Goal: Information Seeking & Learning: Learn about a topic

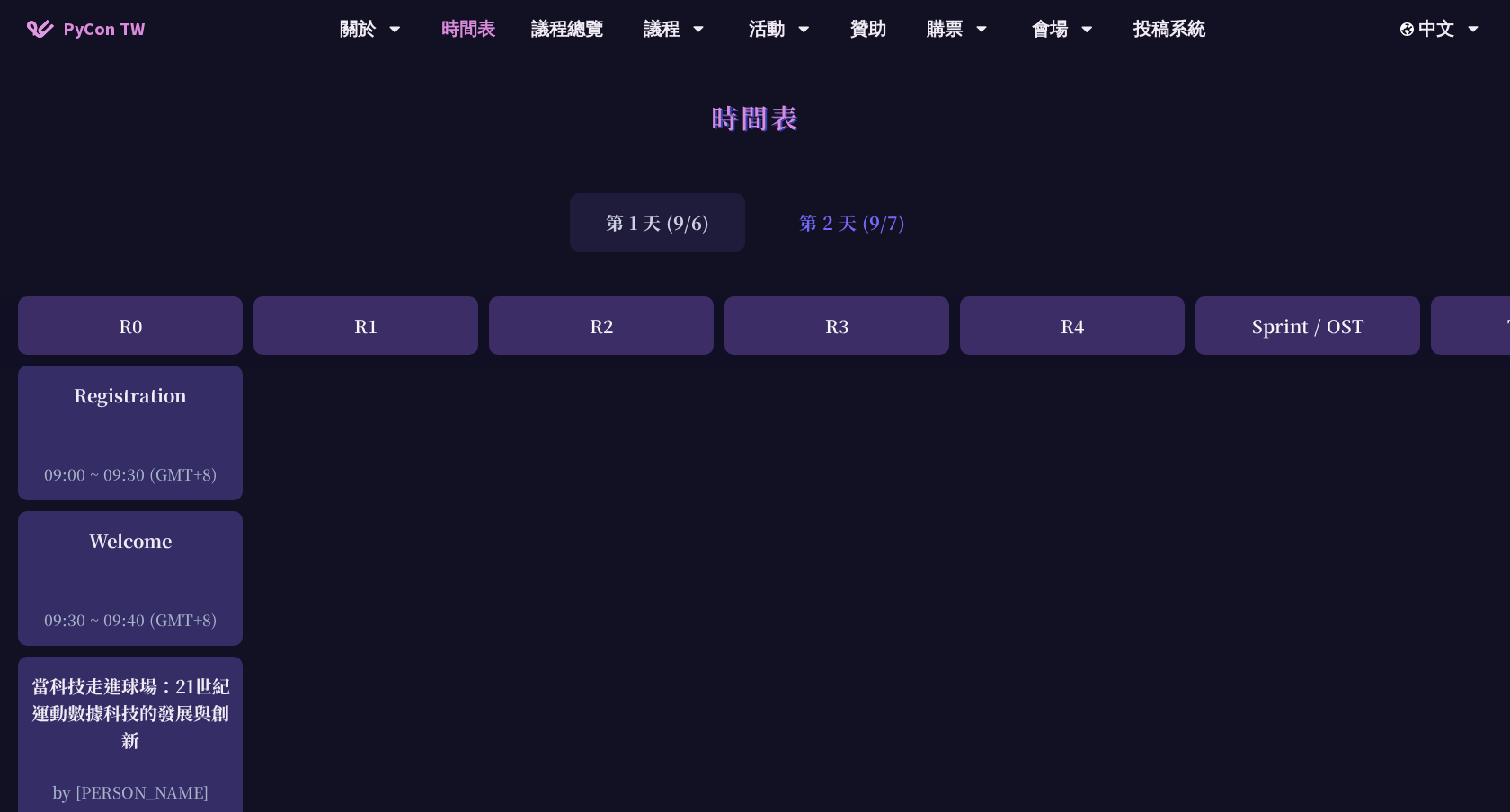
click at [840, 205] on div "第 2 天 (9/7)" at bounding box center [852, 222] width 178 height 58
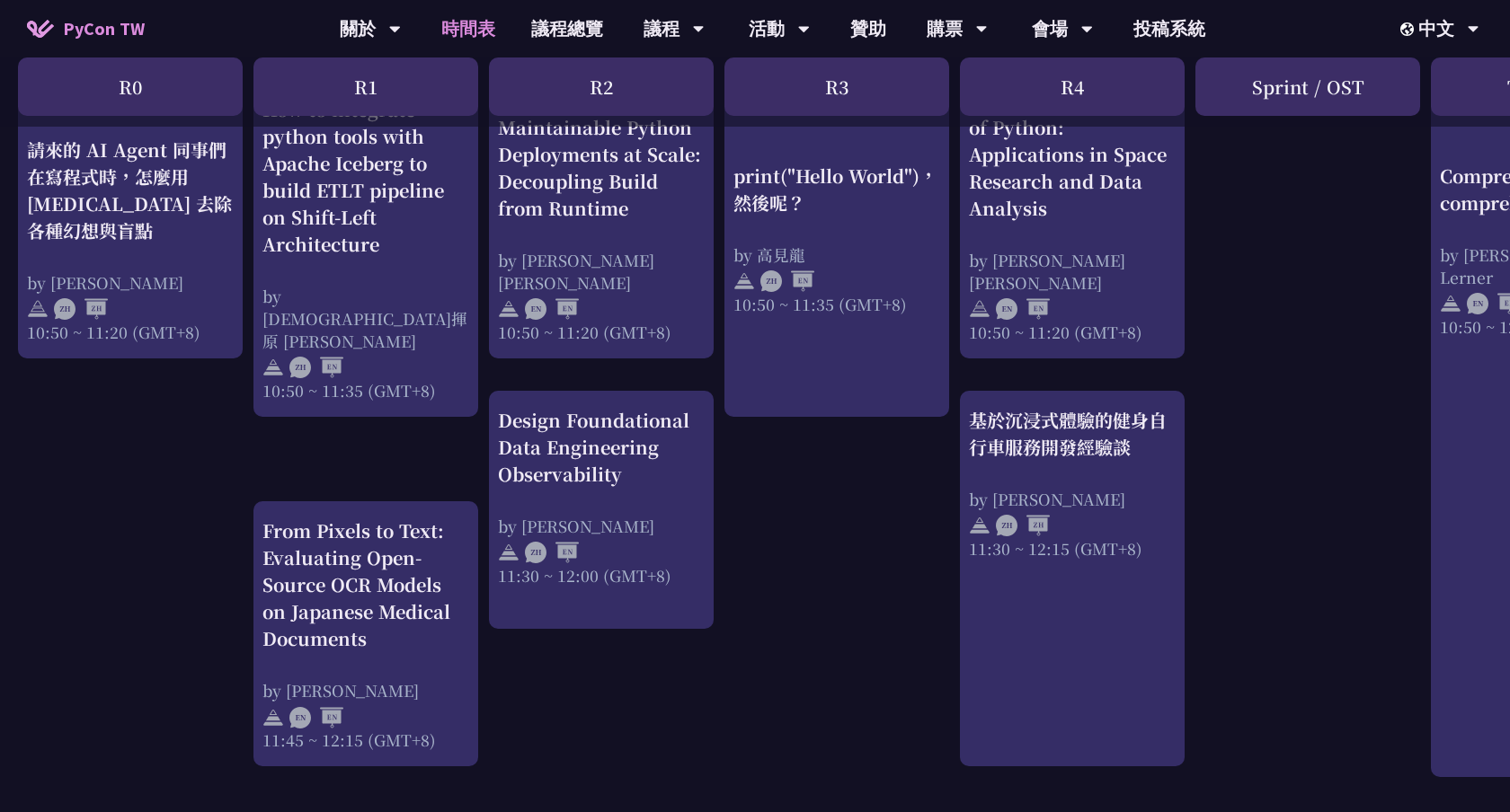
scroll to position [810, 0]
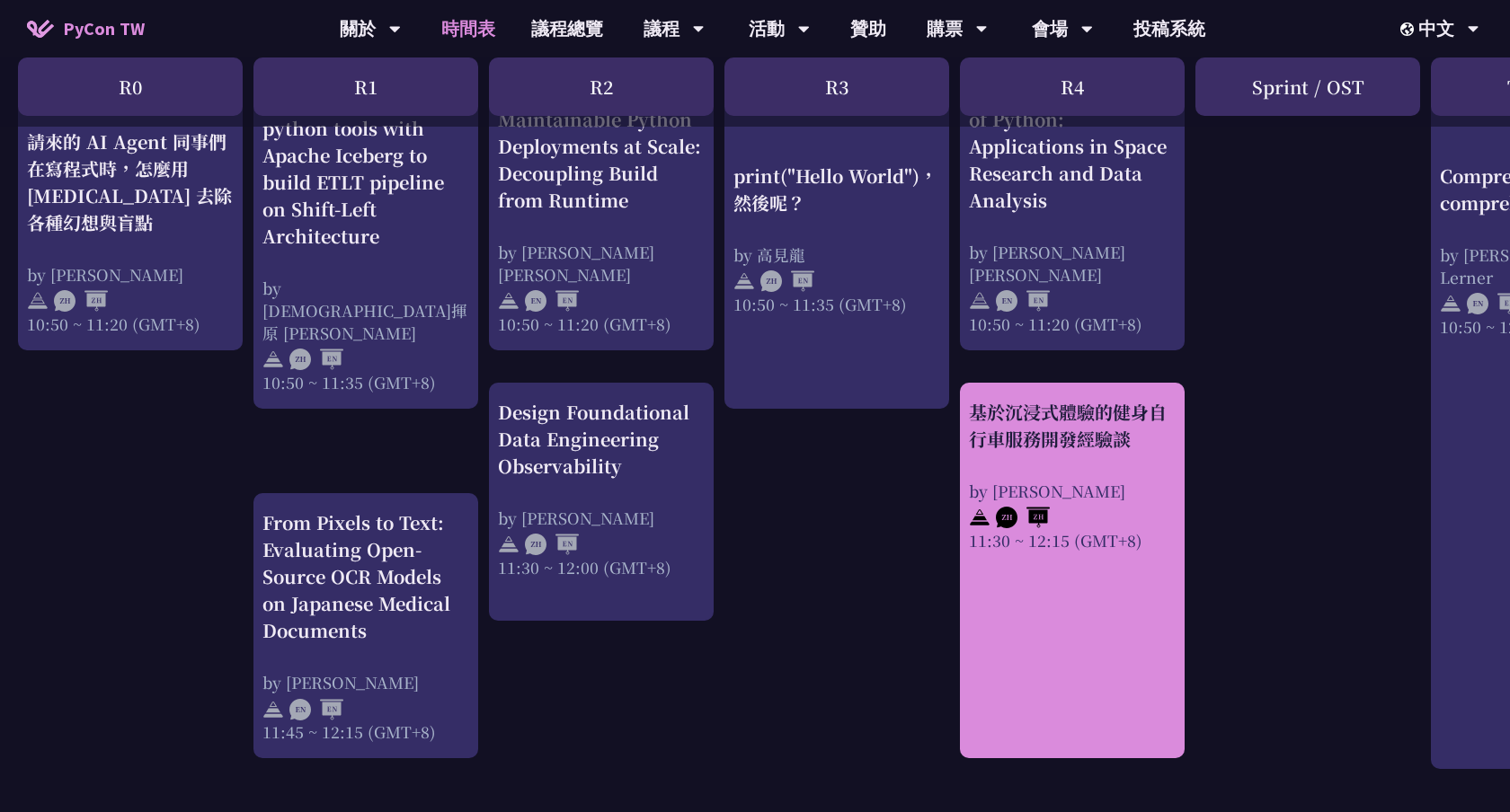
click at [1159, 526] on div at bounding box center [1072, 515] width 207 height 27
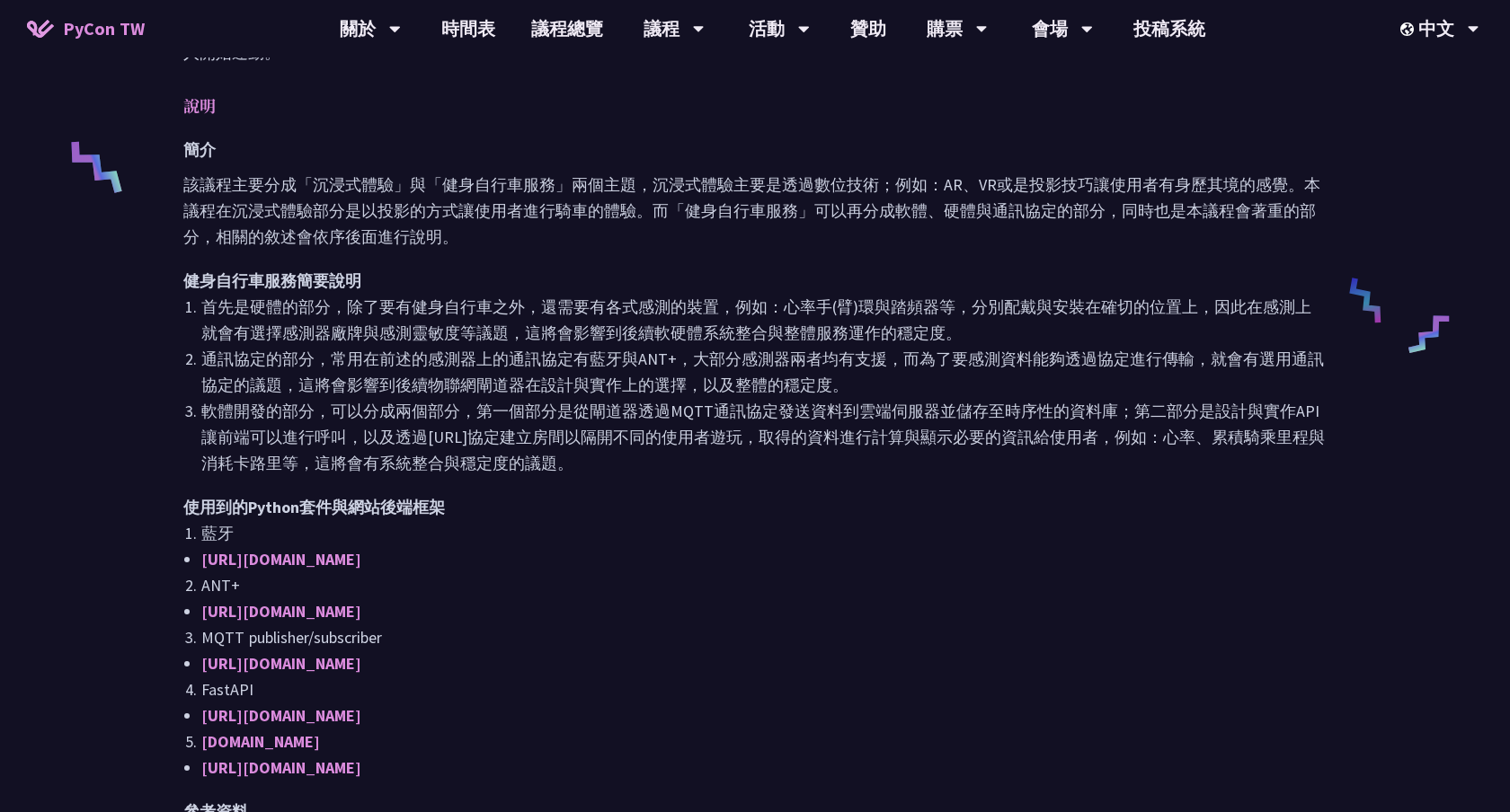
scroll to position [828, 0]
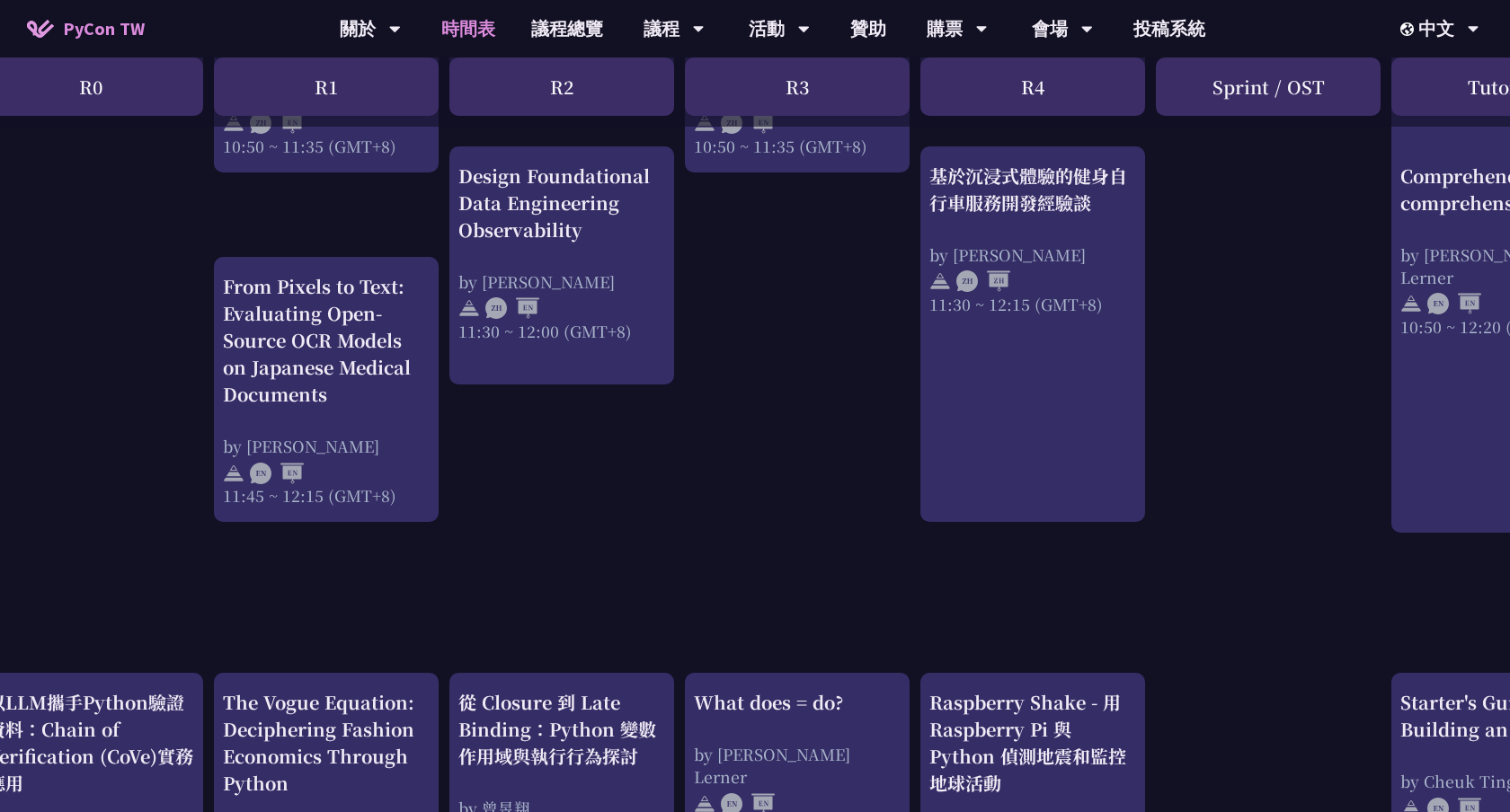
scroll to position [982, 40]
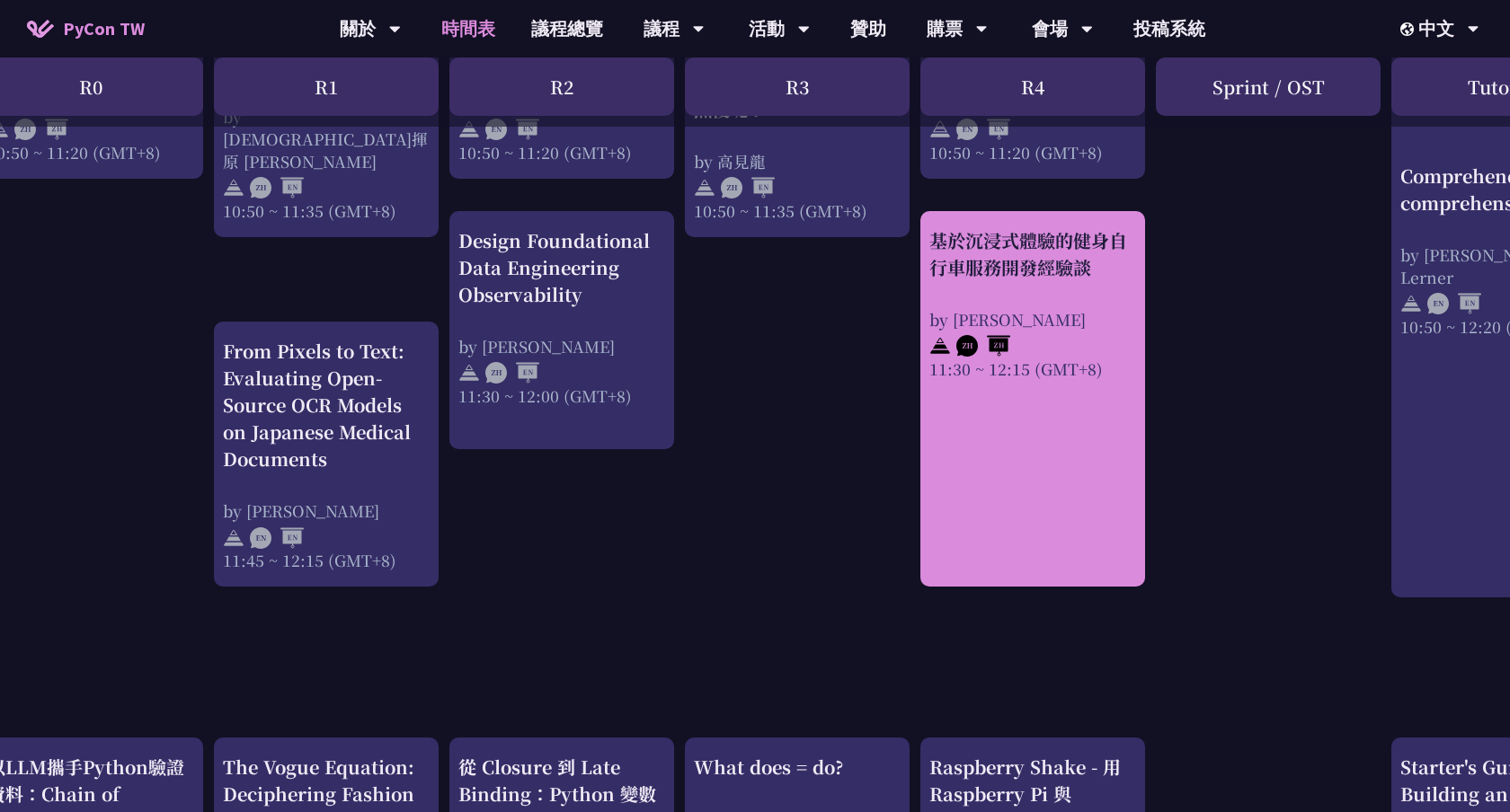
click at [1096, 460] on div "基於沉浸式體驗的健身自行車服務開發經驗談 by [PERSON_NAME] 11:30 ~ 12:15 (GMT+8)" at bounding box center [1032, 399] width 225 height 376
click at [1051, 290] on div "基於沉浸式體驗的健身自行車服務開發經驗談 by [PERSON_NAME] 11:30 ~ 12:15 (GMT+8)" at bounding box center [1032, 304] width 207 height 153
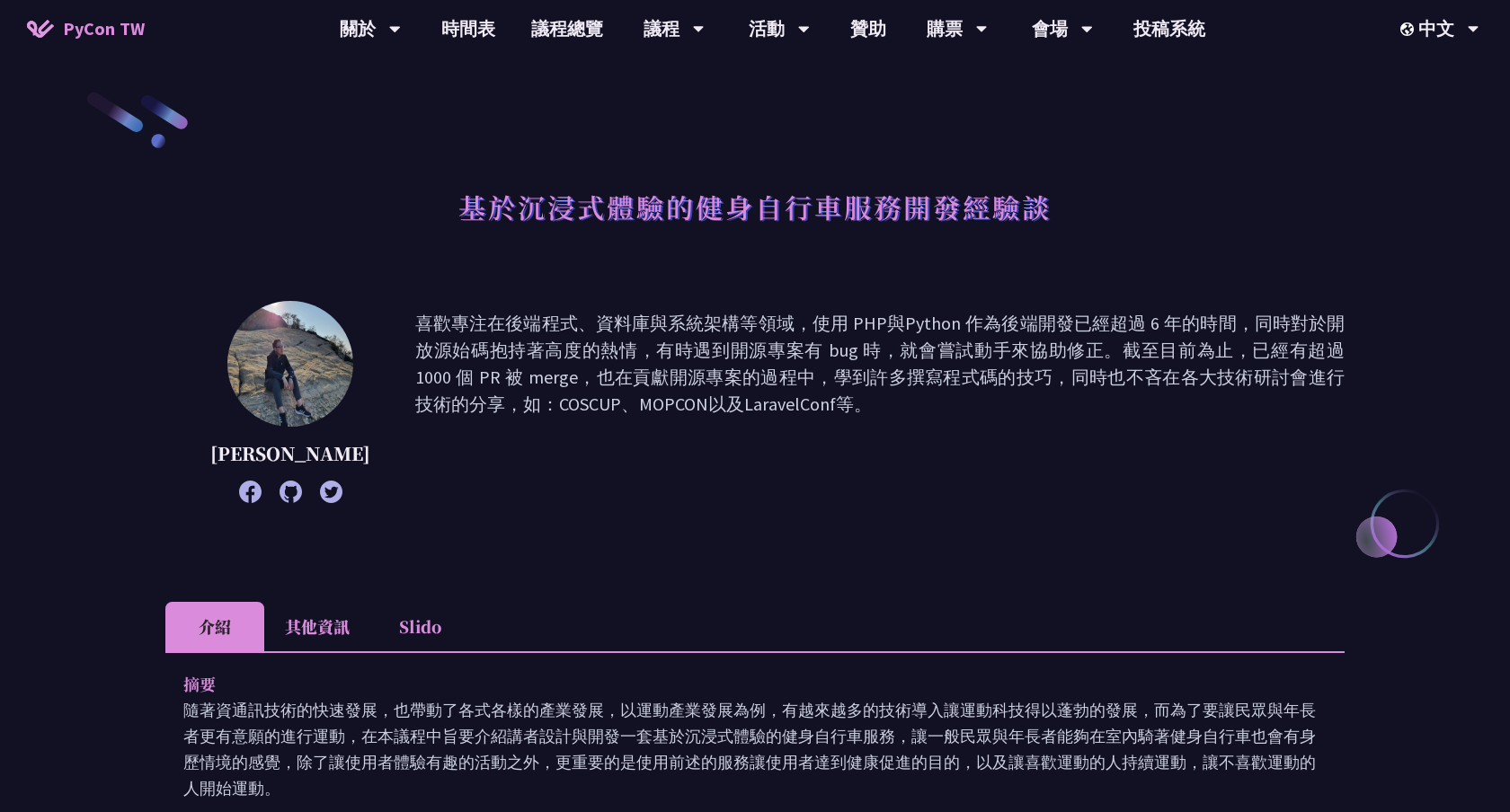
click at [743, 209] on h1 "基於沉浸式體驗的健身自行車服務開發經驗談" at bounding box center [755, 207] width 594 height 54
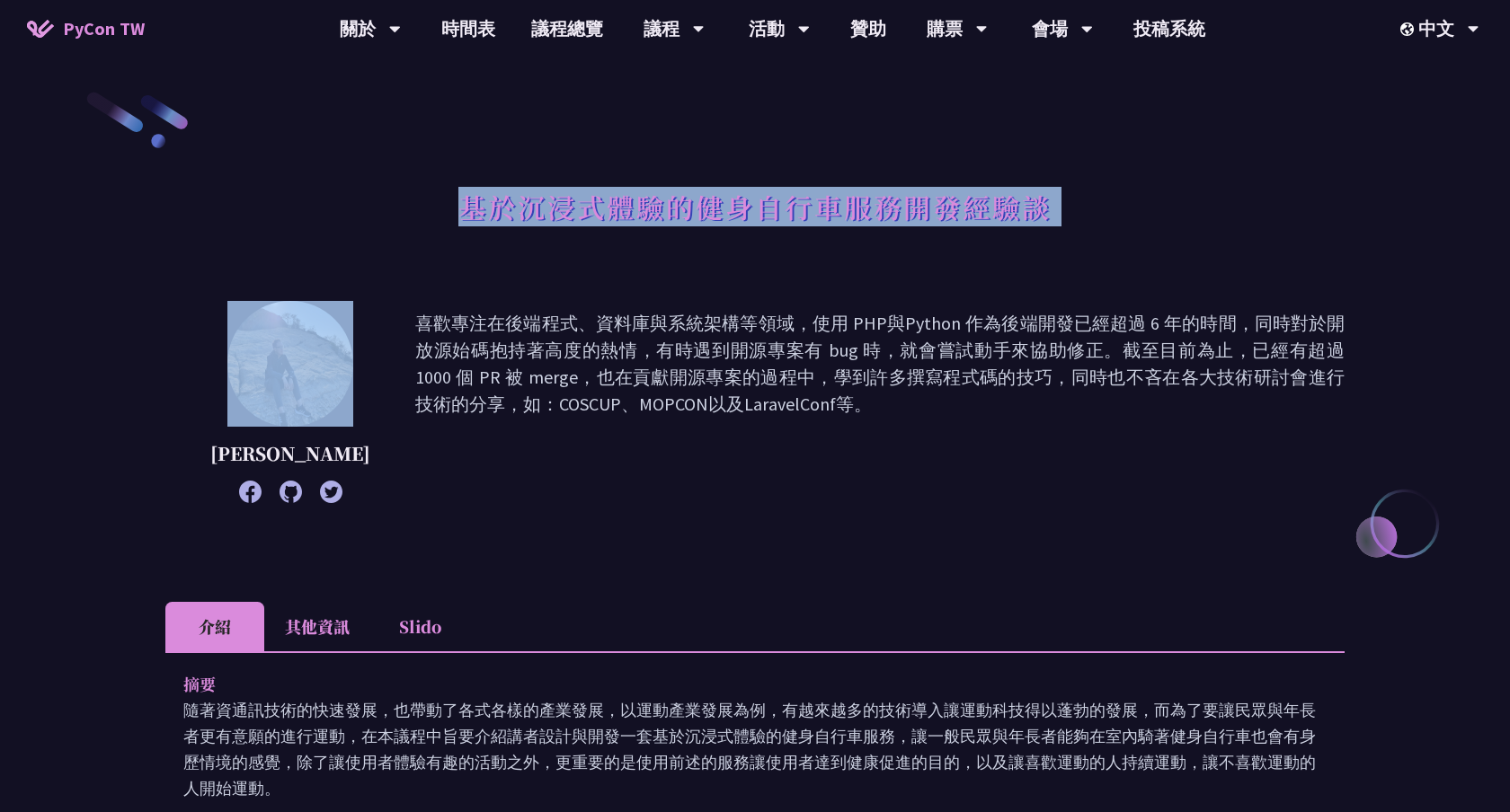
click at [743, 209] on h1 "基於沉浸式體驗的健身自行車服務開發經驗談" at bounding box center [755, 207] width 594 height 54
copy div "基於沉浸式體驗的健身自行車服務開發經驗談"
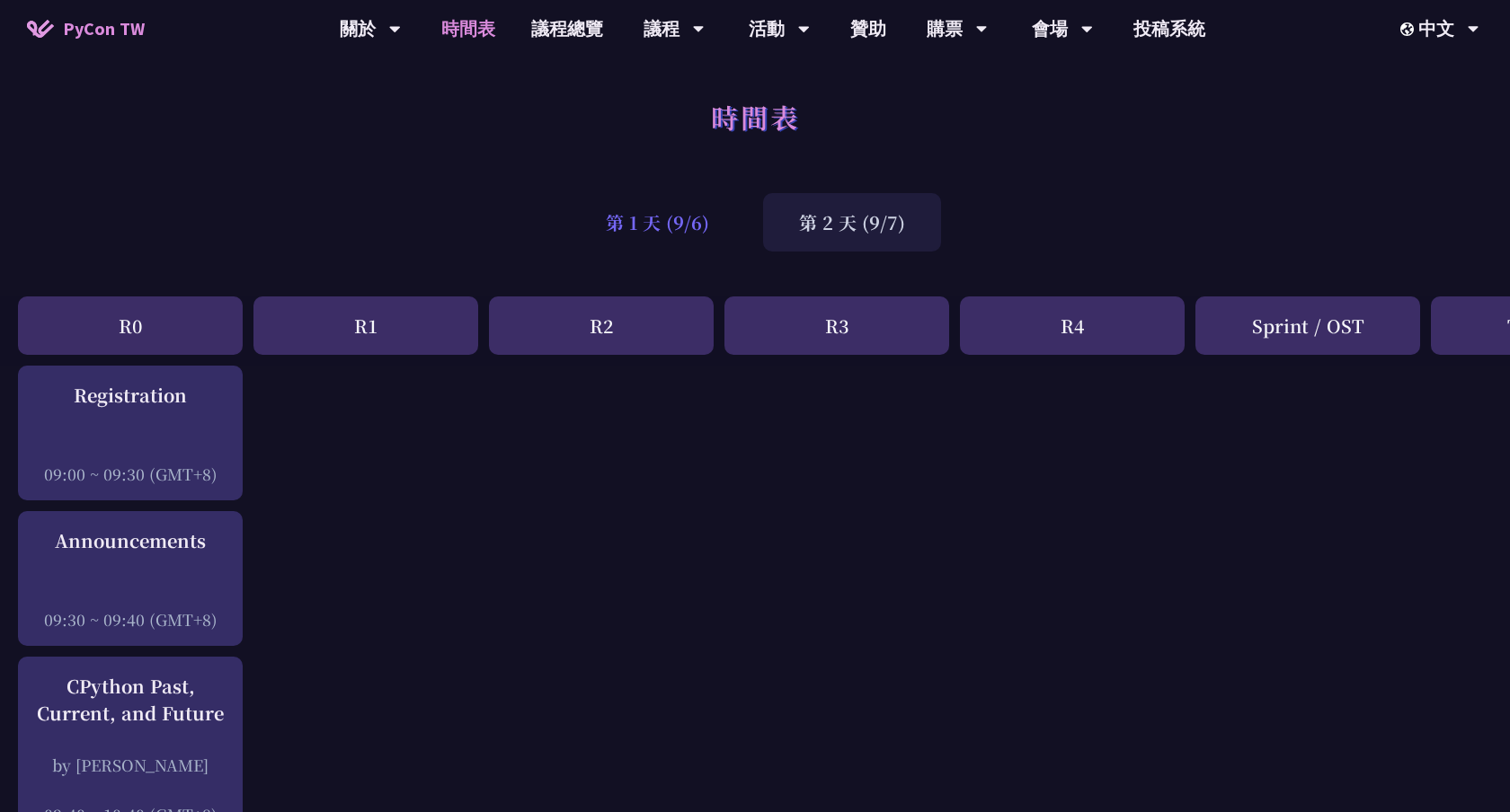
click at [652, 212] on div "第 1 天 (9/6)" at bounding box center [657, 222] width 175 height 58
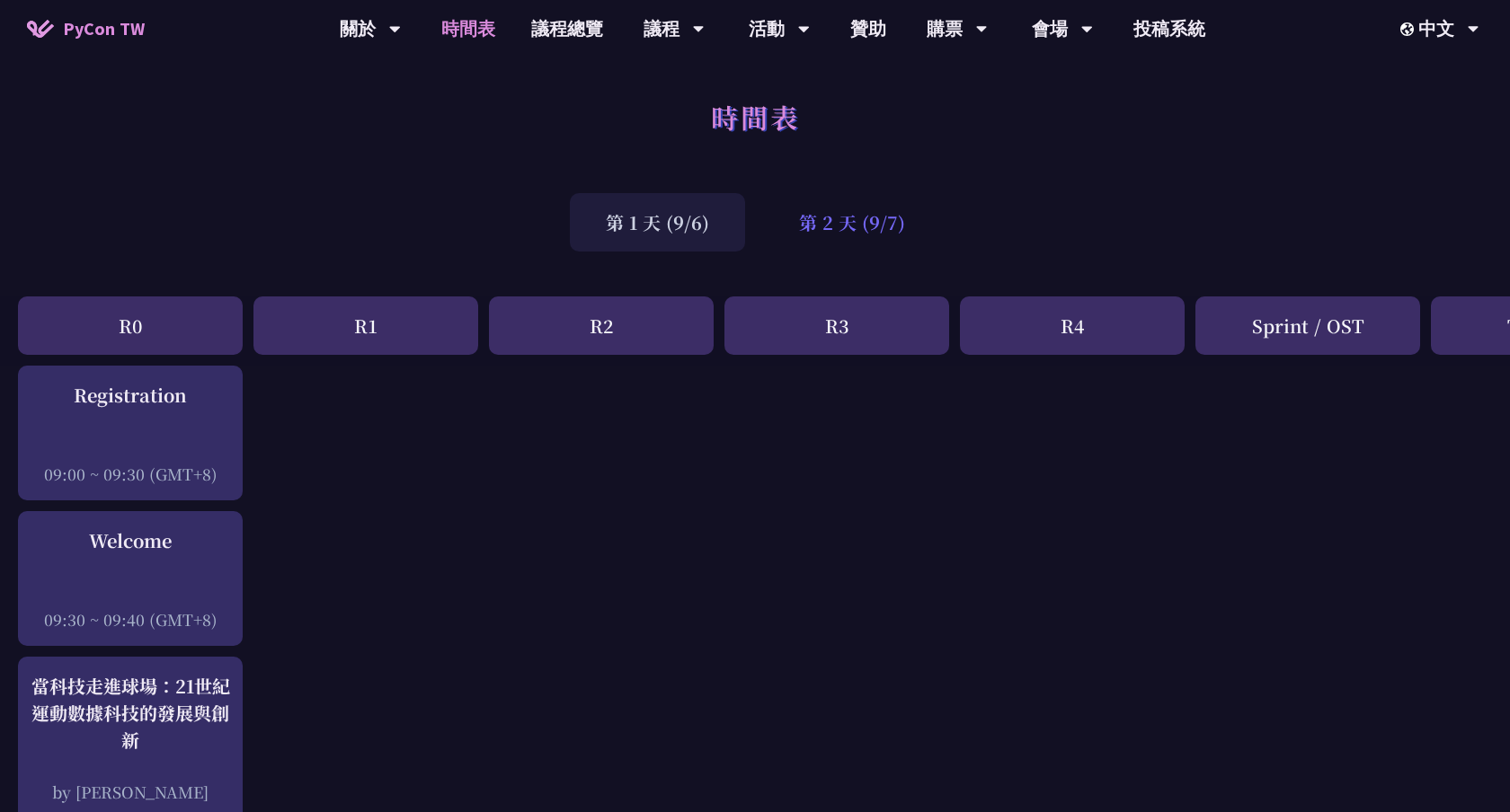
click at [850, 215] on div "第 2 天 (9/7)" at bounding box center [852, 222] width 178 height 58
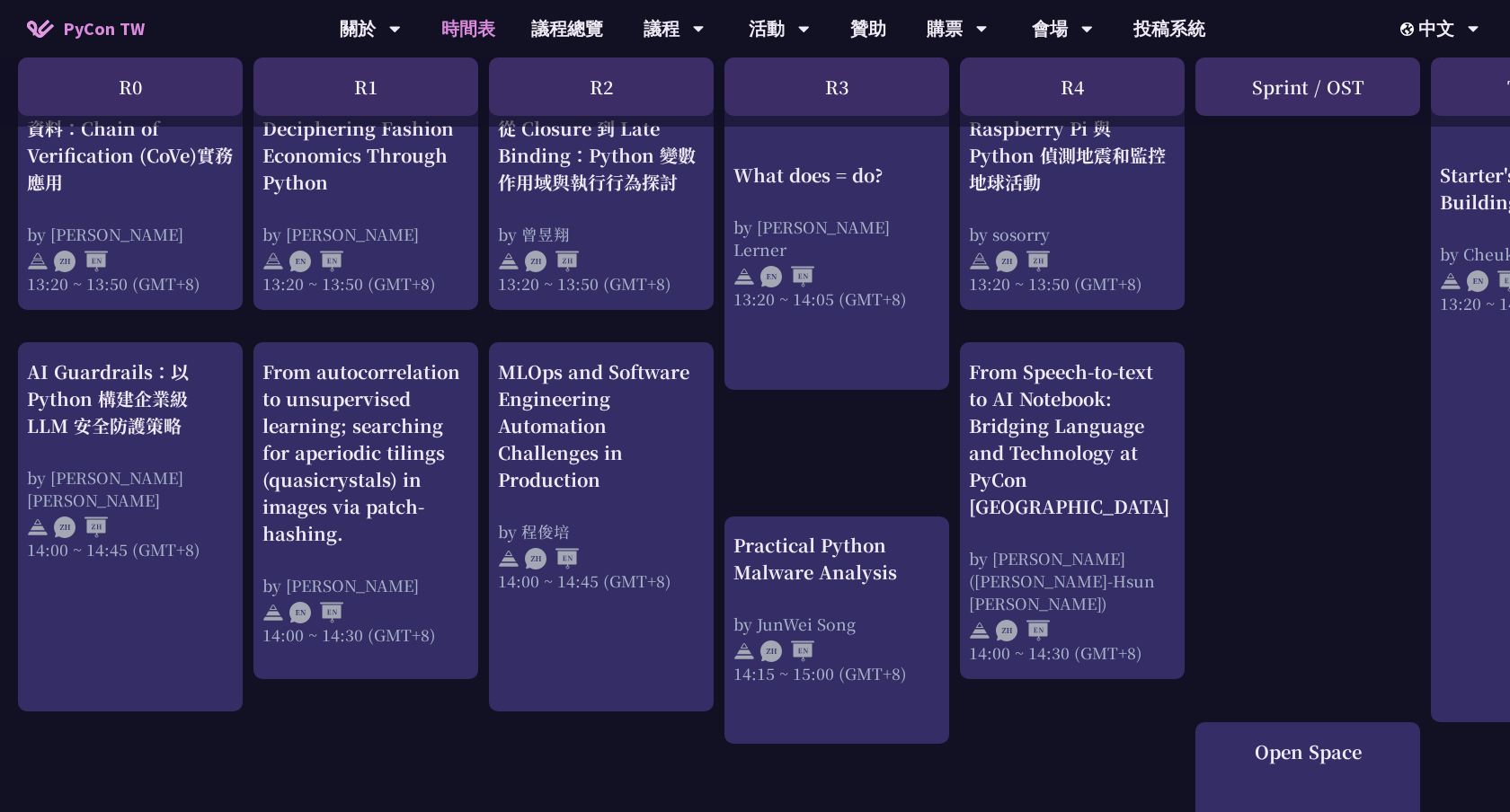
scroll to position [1867, 0]
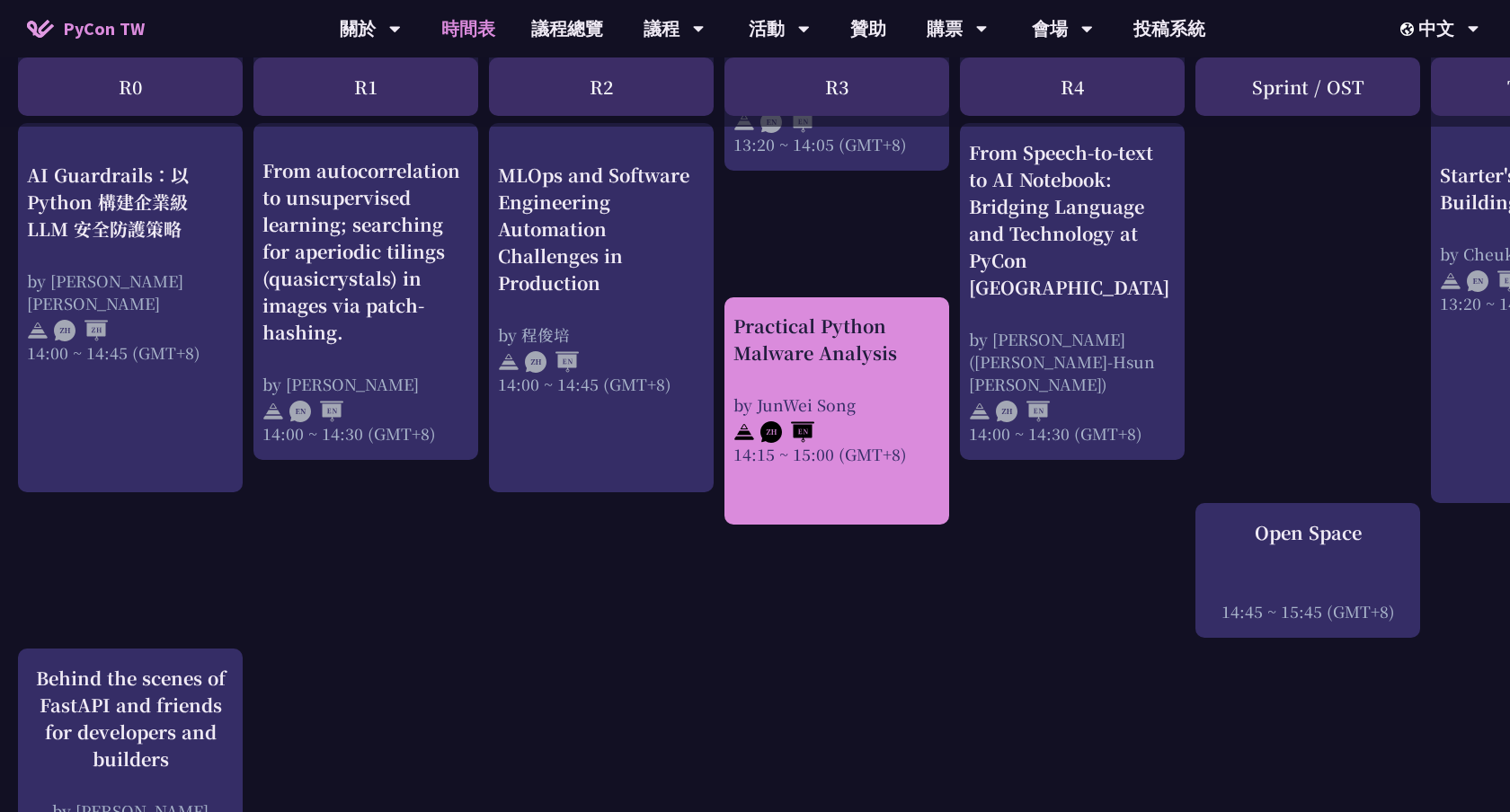
click at [884, 465] on div "Practical Python Malware Analysis by JunWei Song 14:15 ~ 15:00 (GMT+8)" at bounding box center [836, 411] width 225 height 228
click at [828, 335] on div "Practical Python Malware Analysis" at bounding box center [836, 340] width 207 height 54
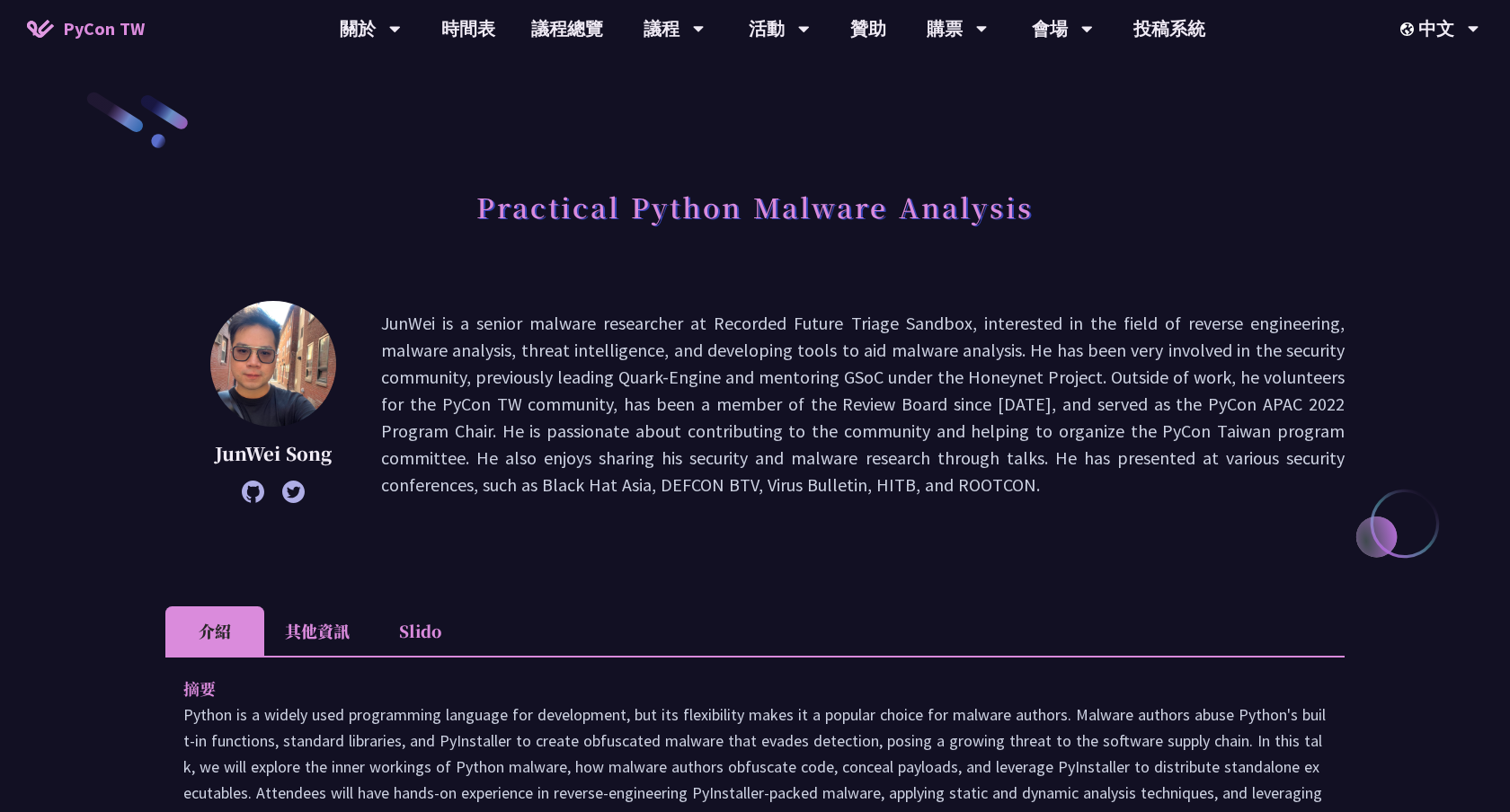
click at [690, 218] on h1 "Practical Python Malware Analysis" at bounding box center [755, 207] width 558 height 54
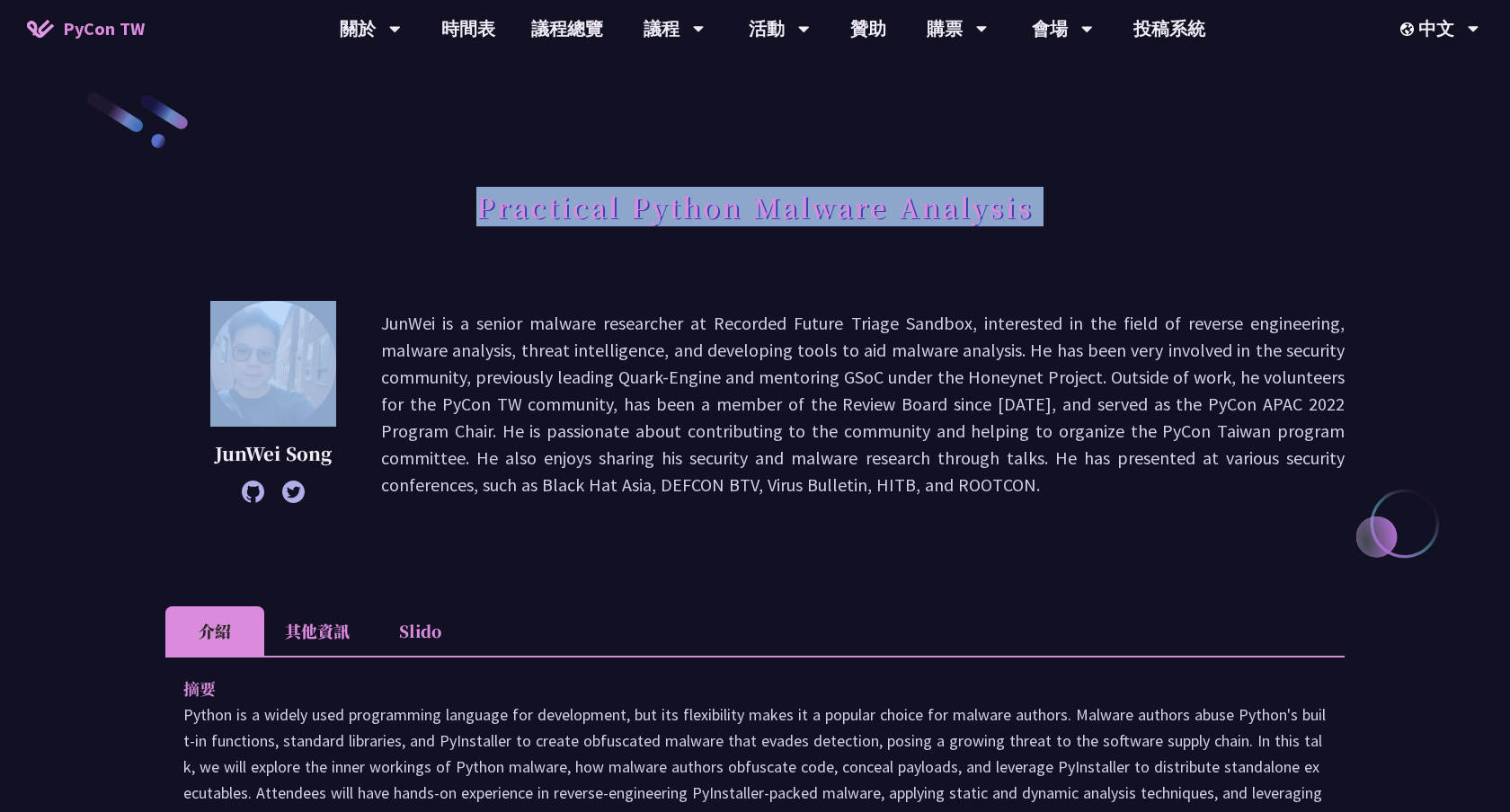
copy div "Practical Python Malware Analysis"
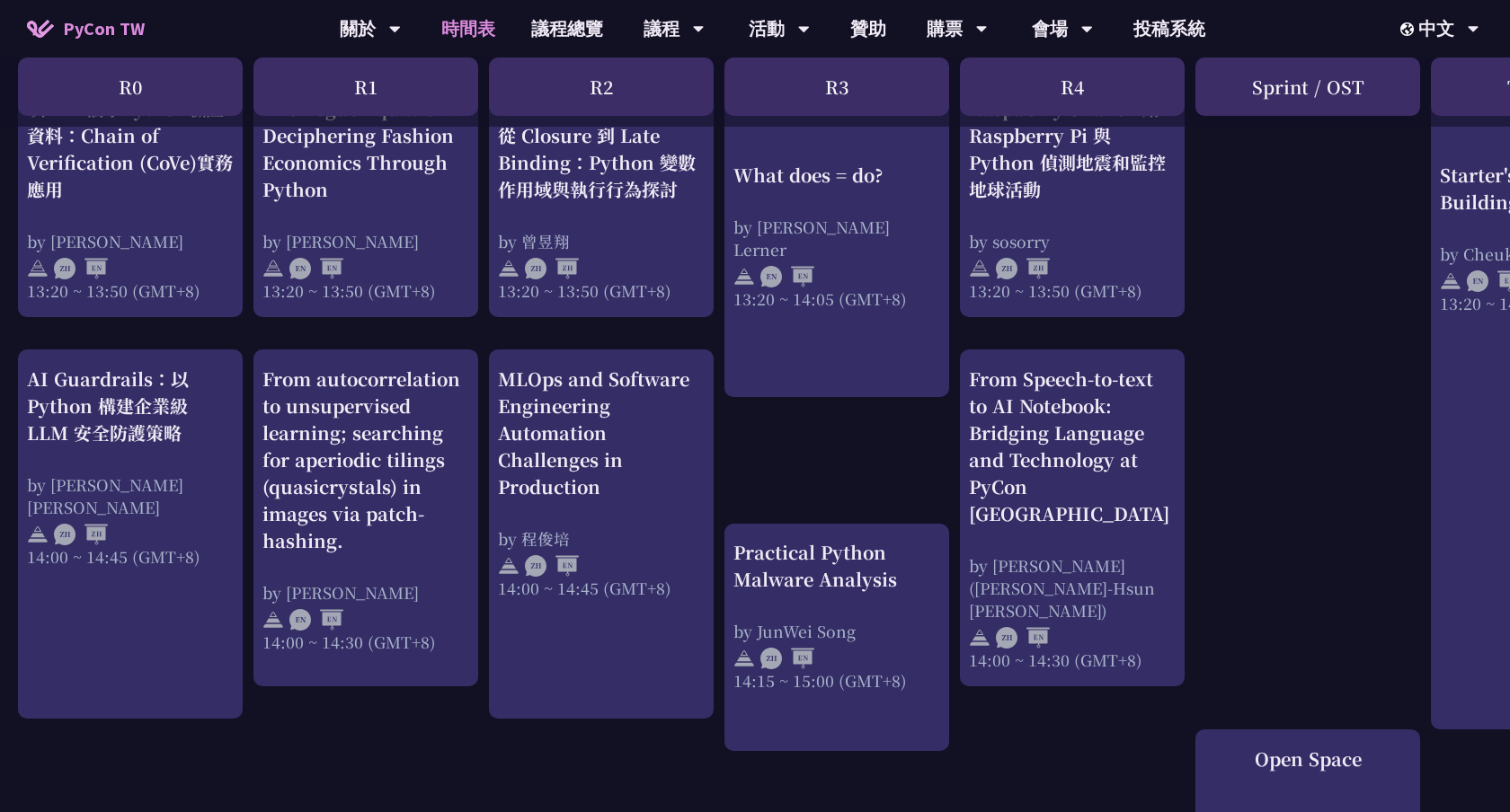
scroll to position [1748, 0]
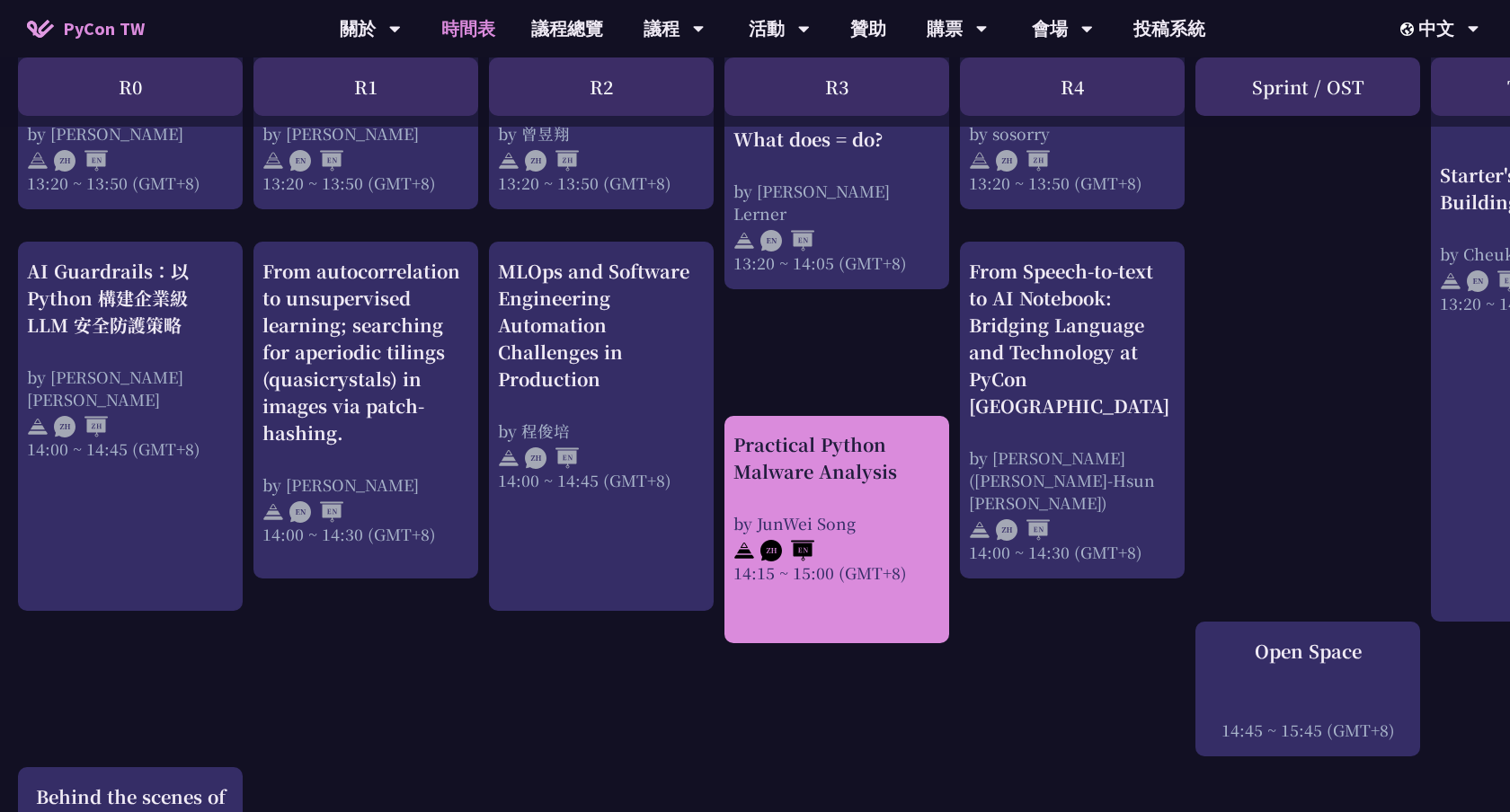
click at [856, 455] on div "Practical Python Malware Analysis" at bounding box center [836, 458] width 207 height 54
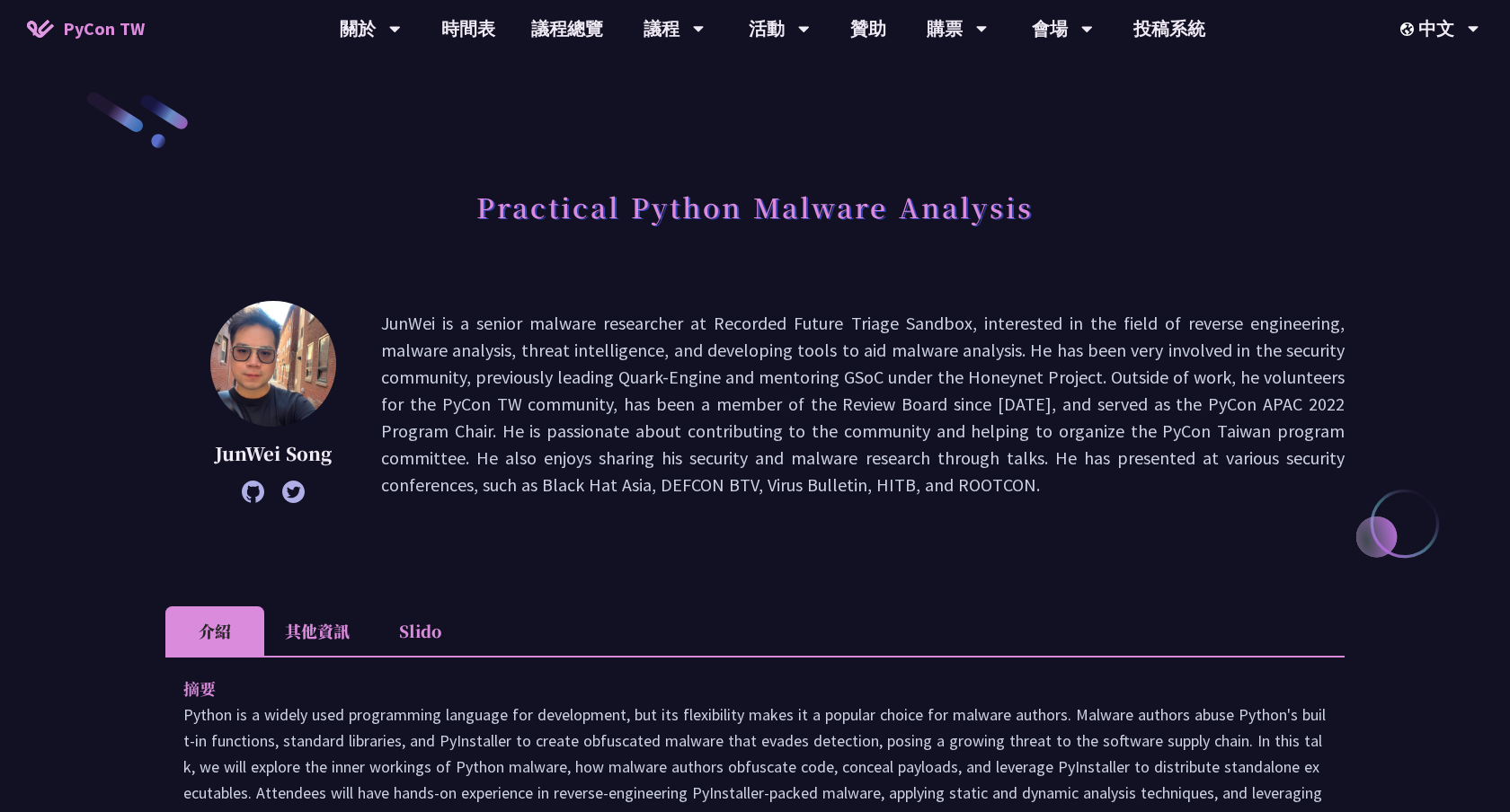
click at [677, 213] on h1 "Practical Python Malware Analysis" at bounding box center [755, 207] width 558 height 54
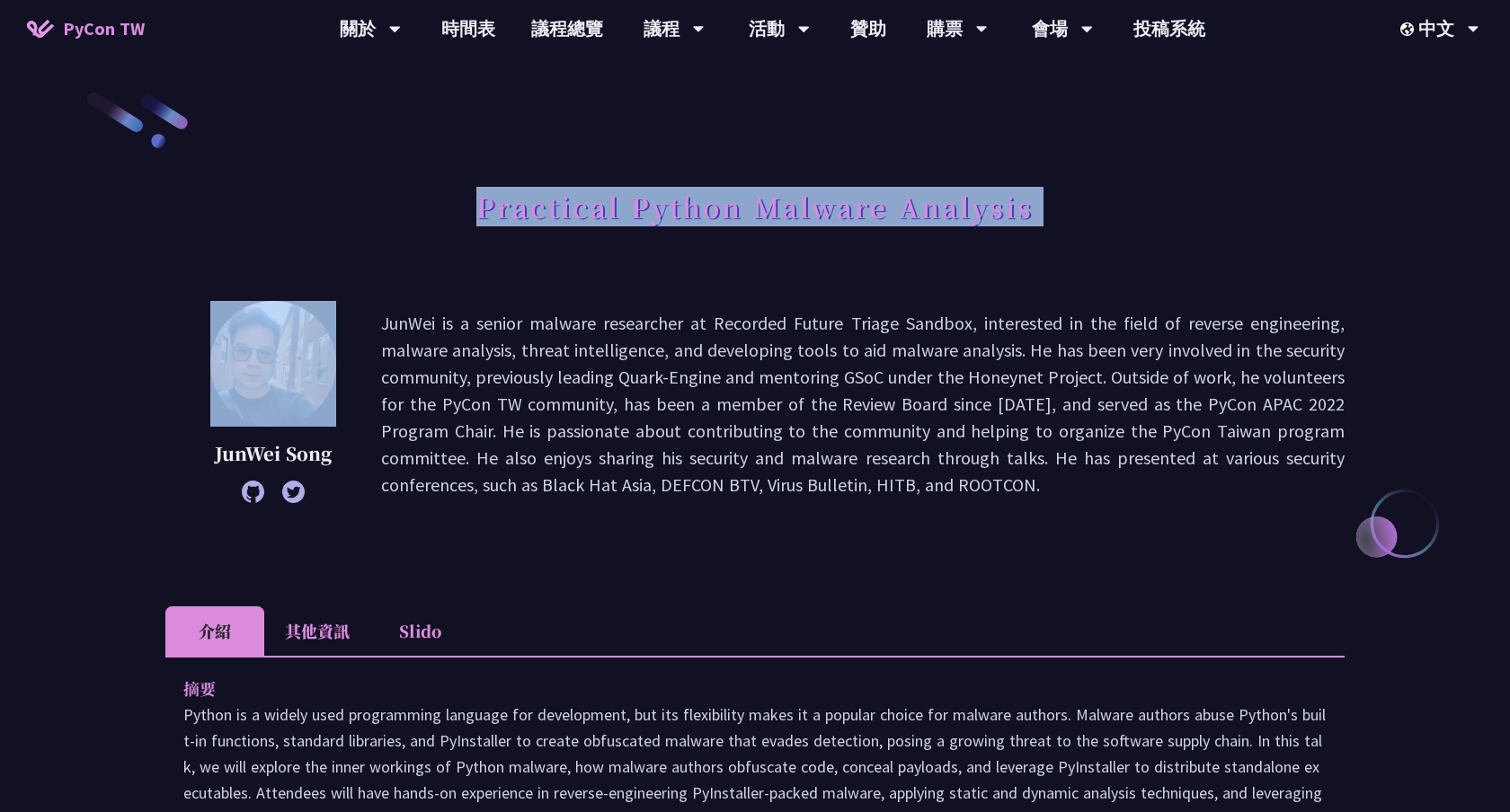
copy div "Practical Python Malware Analysis"
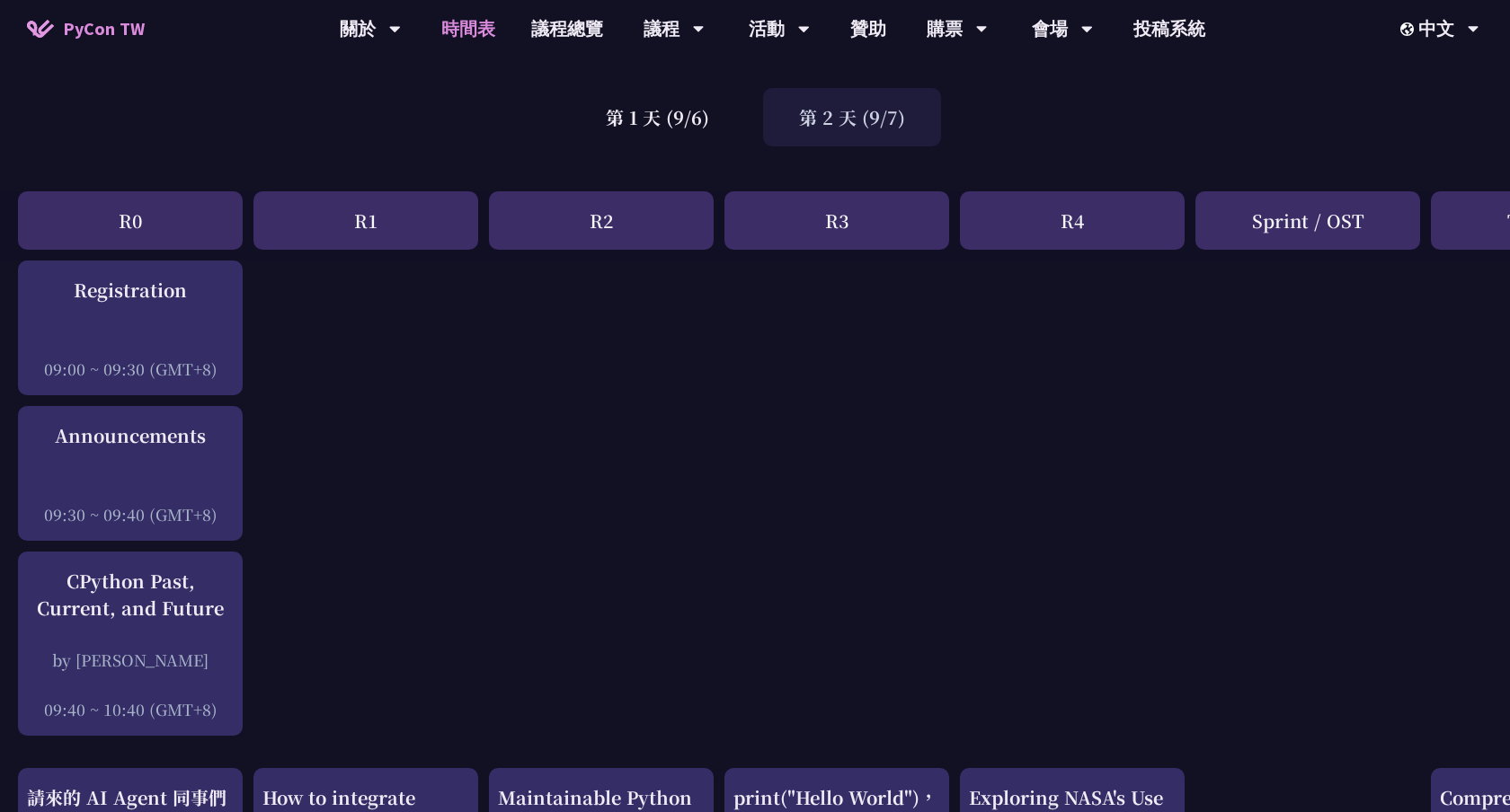
scroll to position [36, 0]
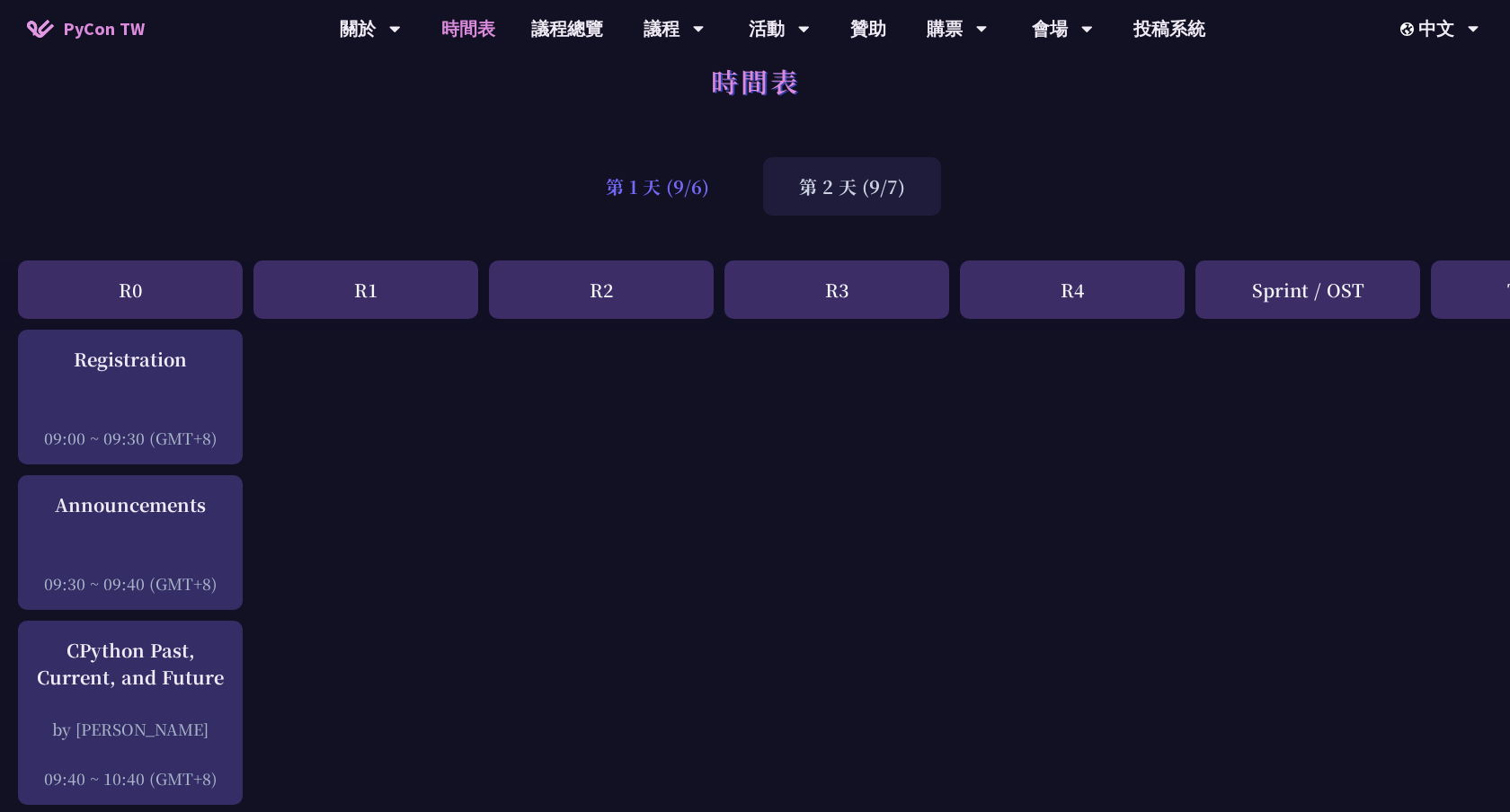
click at [683, 173] on div "第 1 天 (9/6)" at bounding box center [657, 186] width 175 height 58
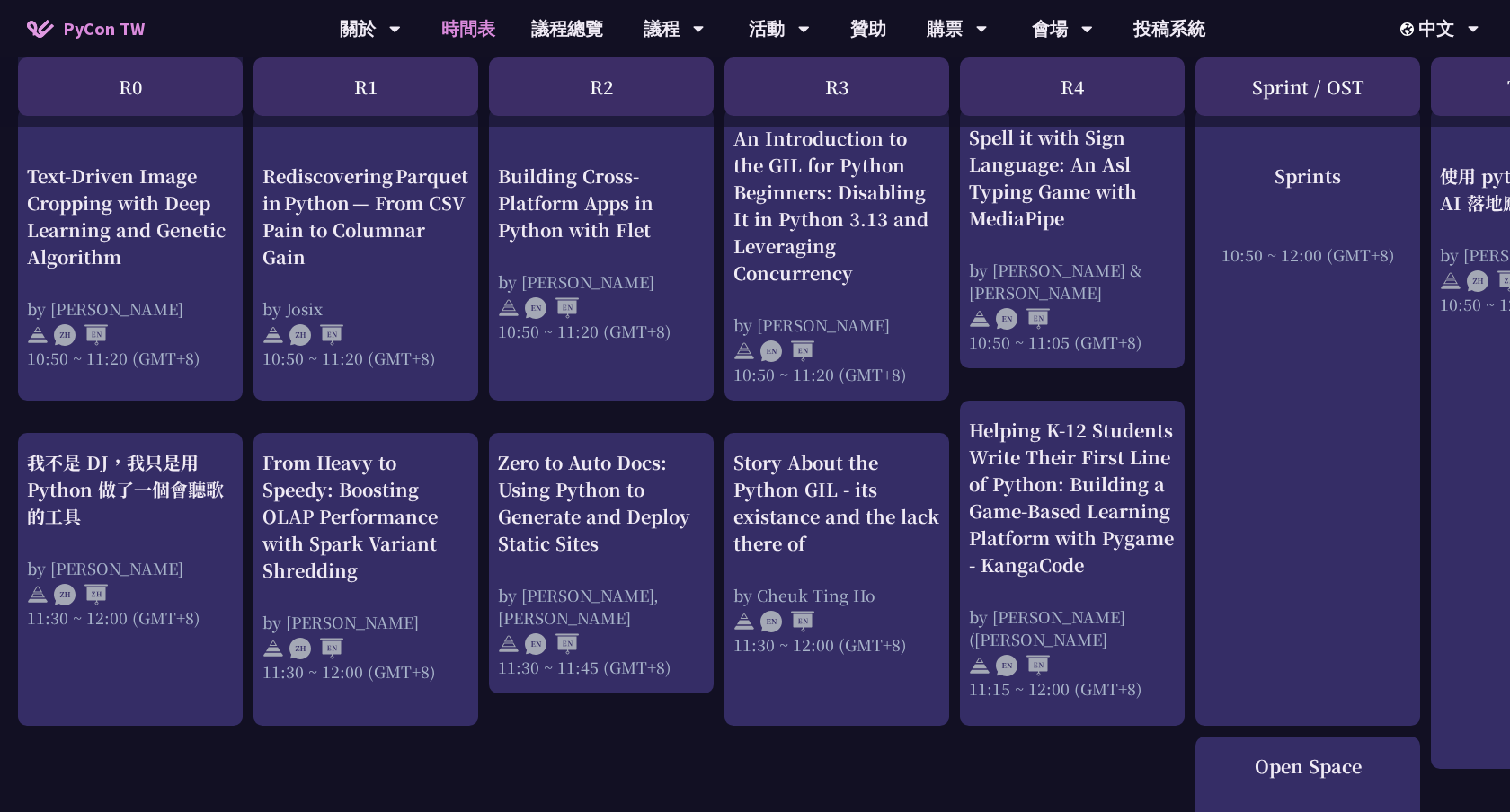
scroll to position [0, 0]
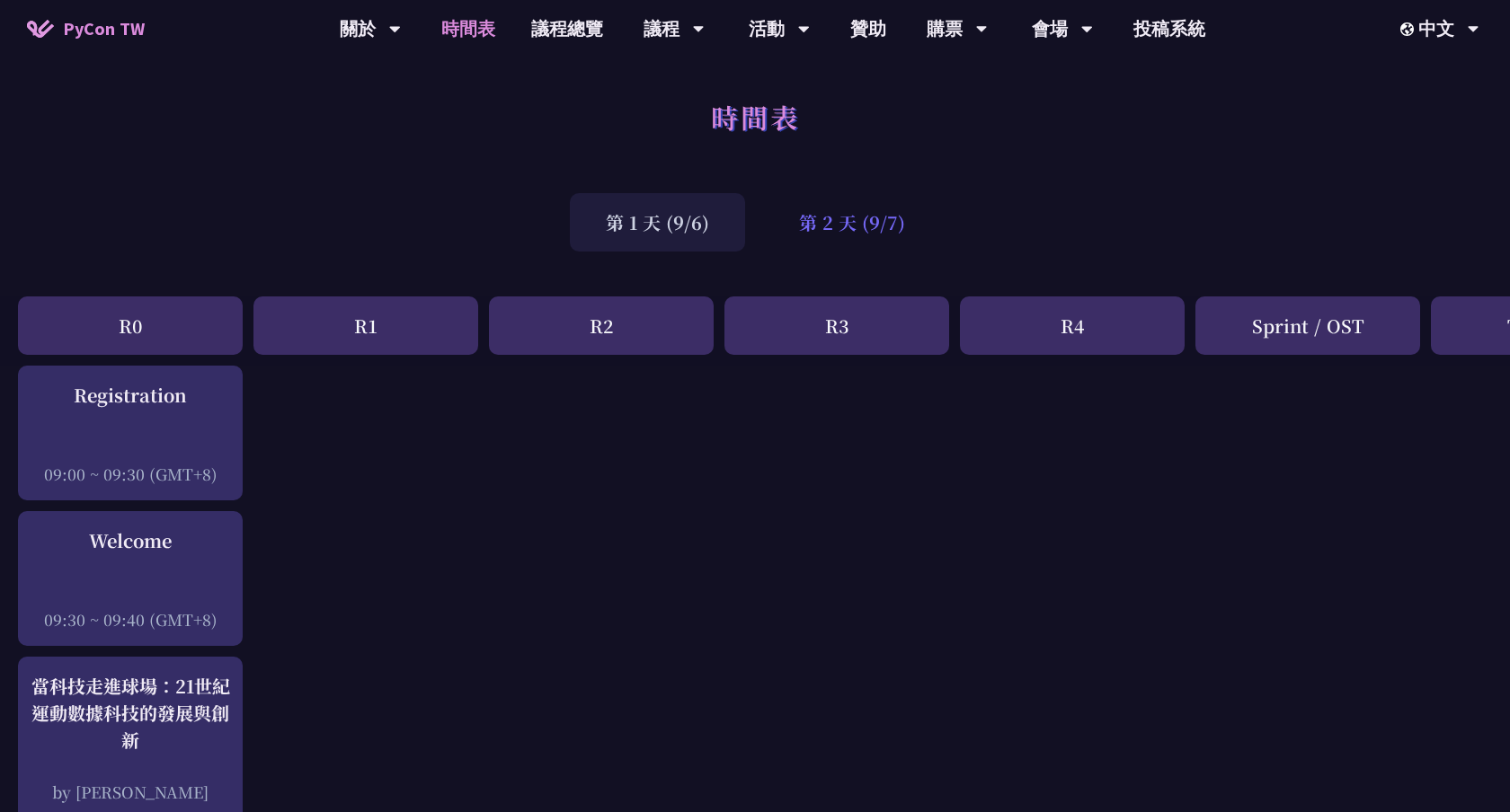
click at [844, 235] on div "第 2 天 (9/7)" at bounding box center [852, 222] width 178 height 58
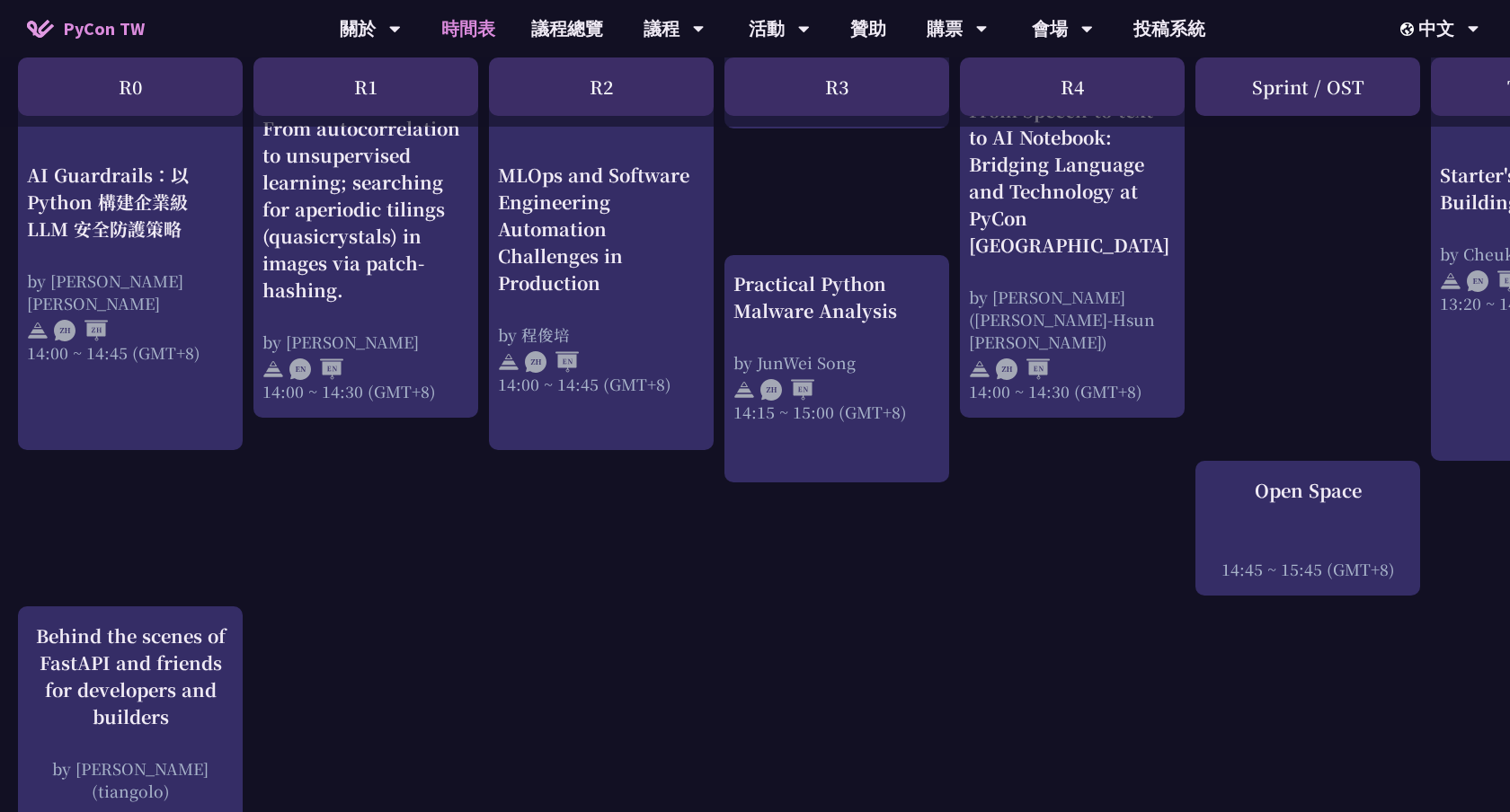
scroll to position [1986, 0]
